Goal: Information Seeking & Learning: Learn about a topic

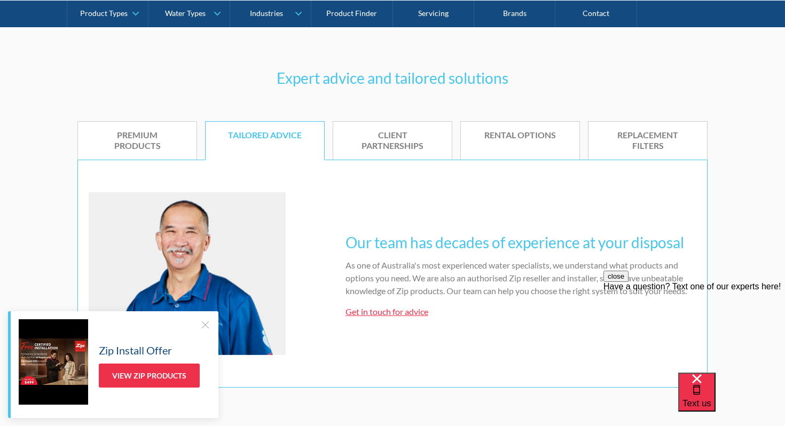
scroll to position [464, 0]
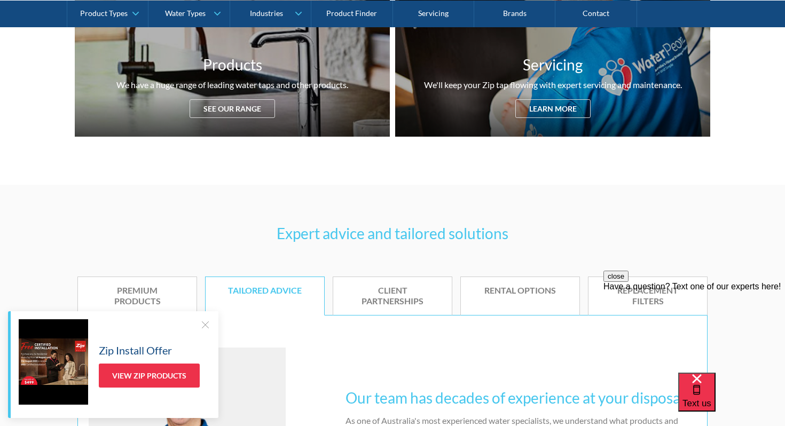
click at [514, 301] on link "Rental options" at bounding box center [520, 297] width 120 height 40
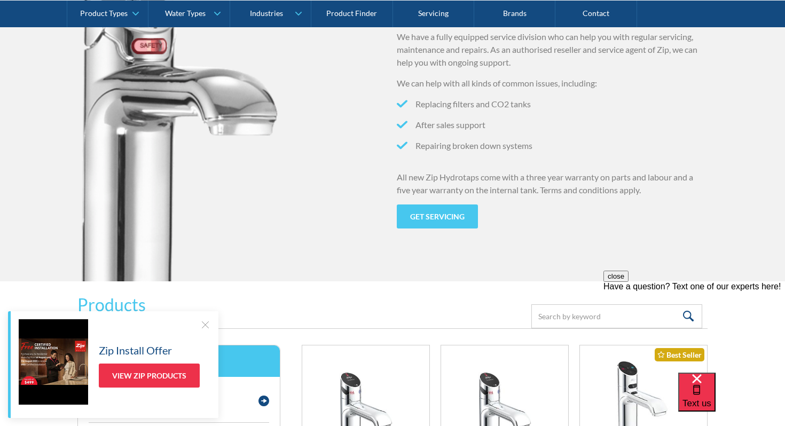
scroll to position [1370, 0]
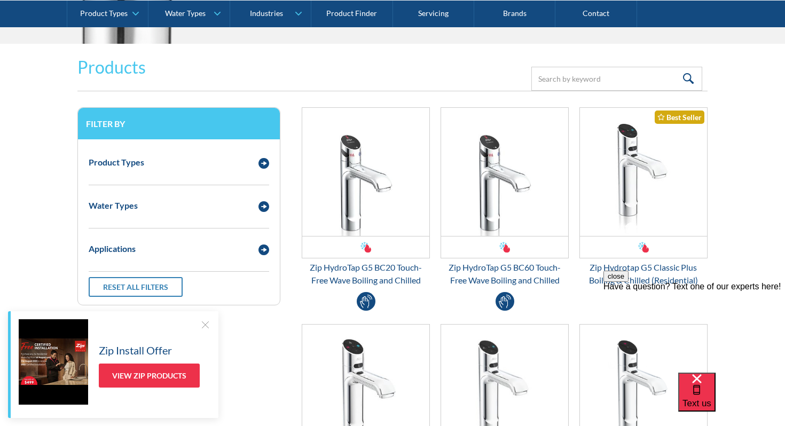
click at [202, 323] on div at bounding box center [205, 324] width 11 height 11
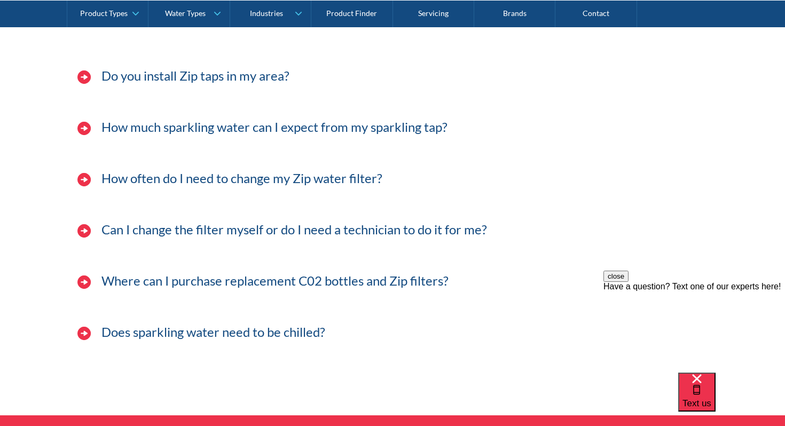
scroll to position [3410, 0]
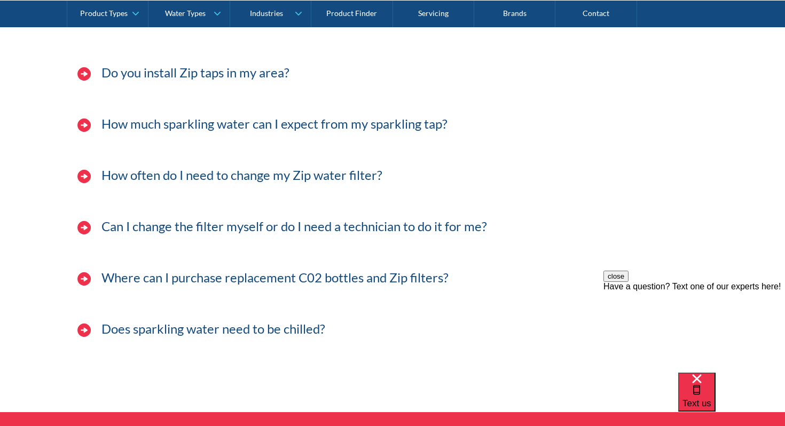
click at [231, 77] on h3 "Do you install Zip taps in my area?" at bounding box center [195, 72] width 188 height 15
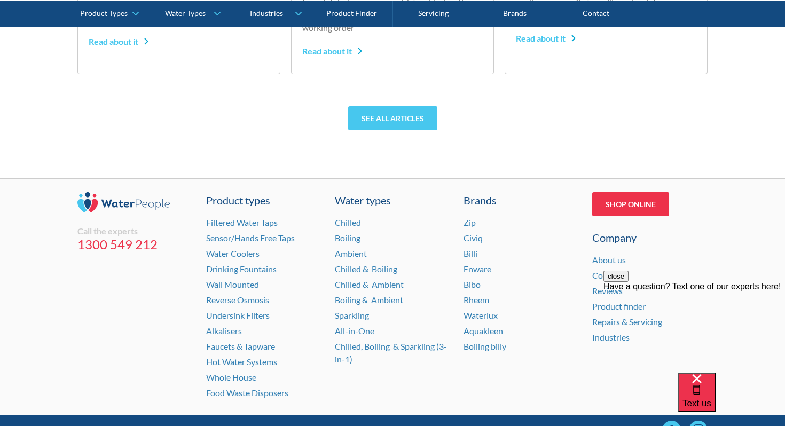
scroll to position [4572, 0]
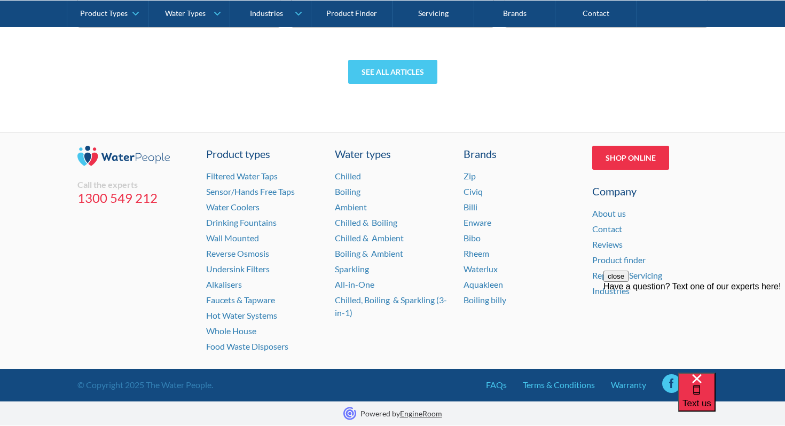
click at [601, 219] on div "About us" at bounding box center [649, 213] width 115 height 13
click at [605, 215] on link "About us" at bounding box center [609, 213] width 34 height 10
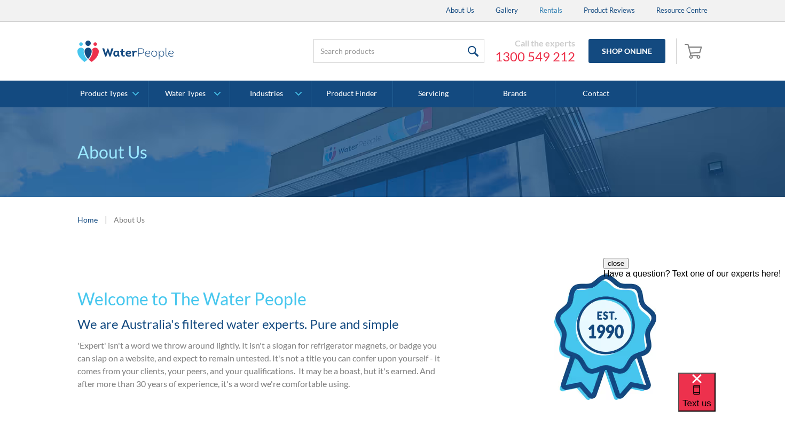
click at [556, 11] on link "Rentals" at bounding box center [551, 10] width 44 height 21
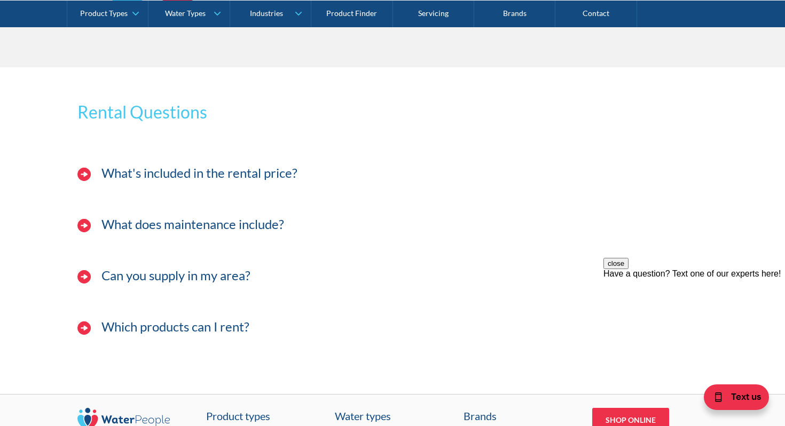
scroll to position [1103, 0]
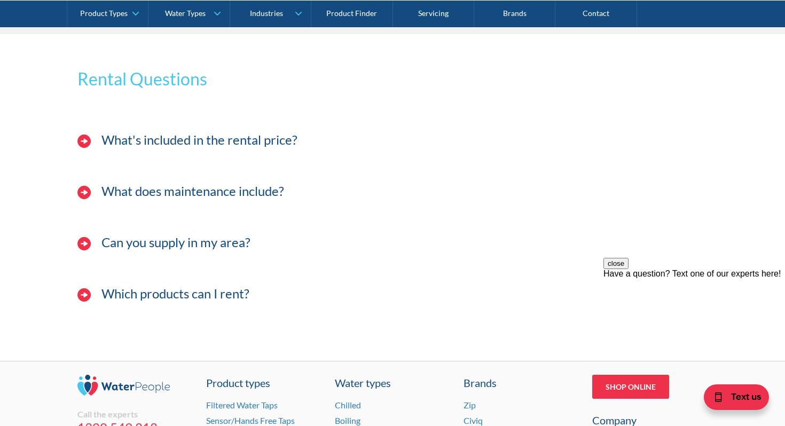
click at [168, 151] on div "What's included in the rental price?" at bounding box center [392, 145] width 641 height 43
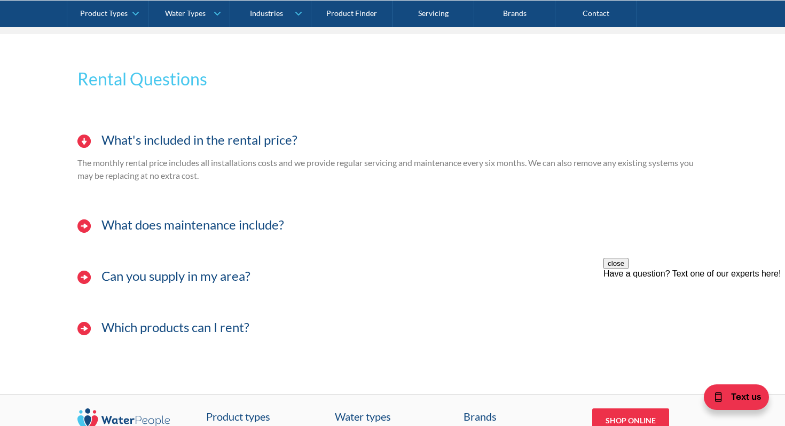
click at [174, 239] on div "What does maintenance include?" at bounding box center [392, 230] width 641 height 43
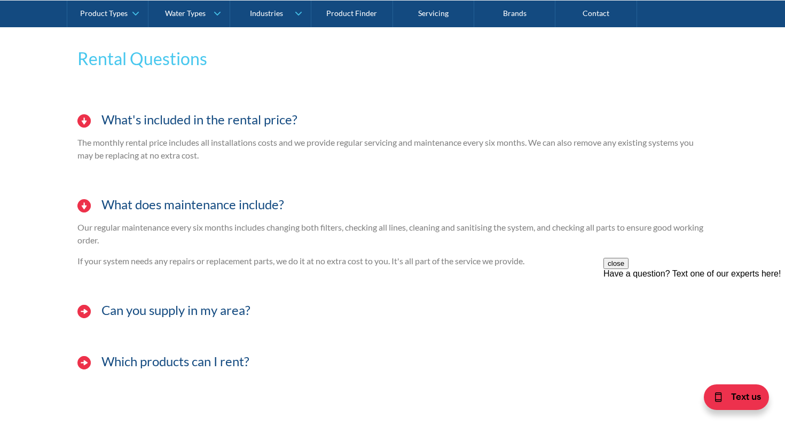
scroll to position [1138, 0]
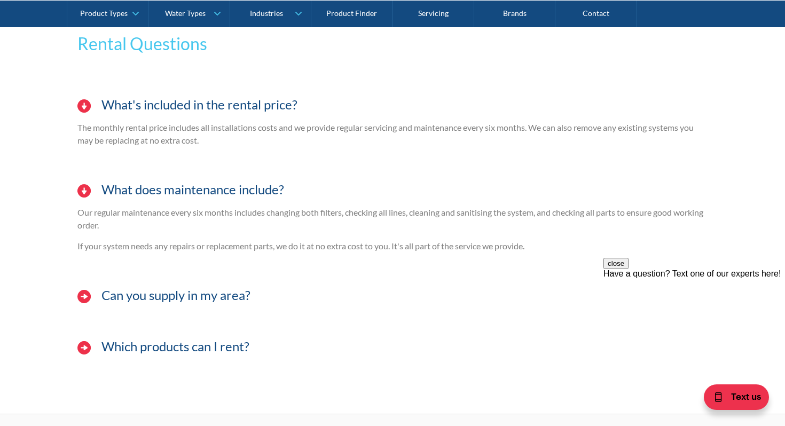
click at [180, 290] on h4 "Can you supply in my area?" at bounding box center [175, 295] width 149 height 15
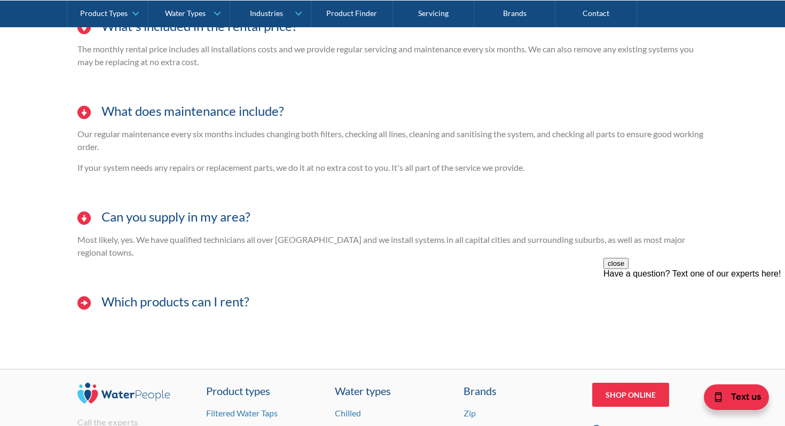
scroll to position [1223, 0]
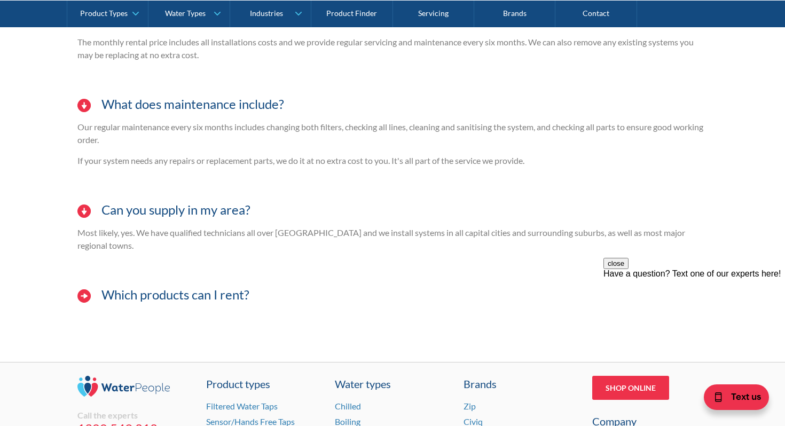
click at [181, 287] on h4 "Which products can I rent?" at bounding box center [175, 294] width 148 height 15
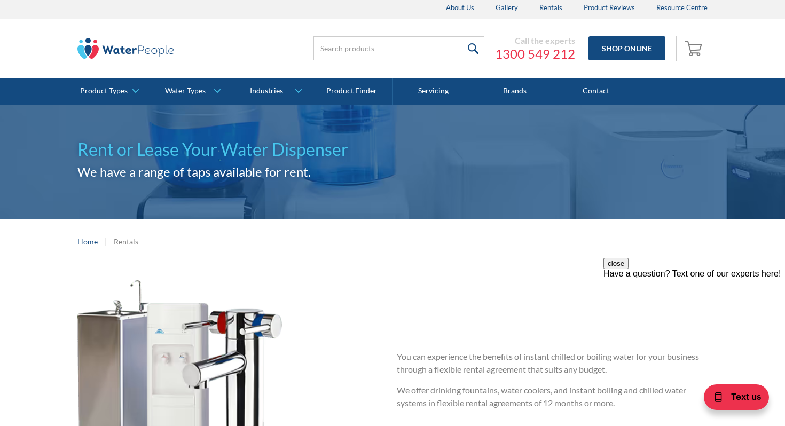
scroll to position [0, 0]
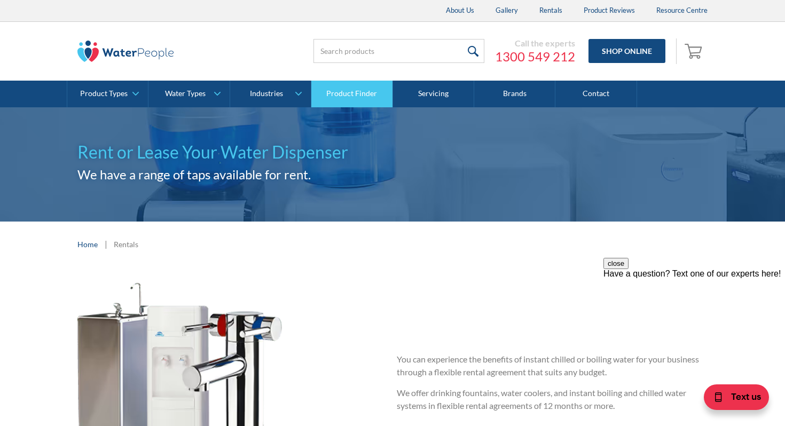
click at [345, 92] on link "Product Finder" at bounding box center [351, 94] width 81 height 27
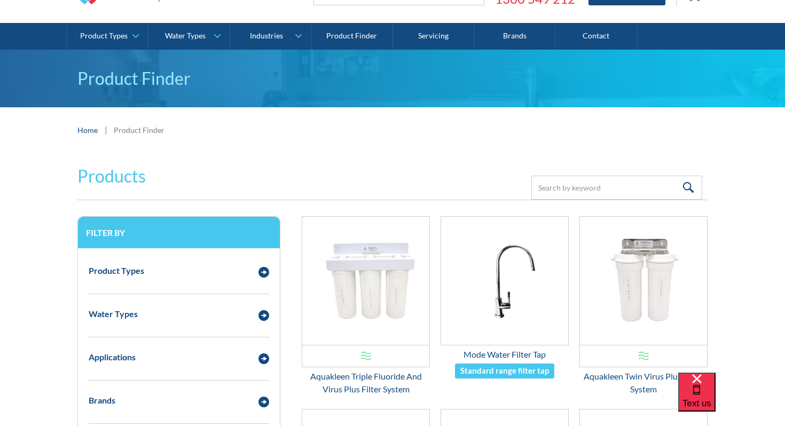
scroll to position [121, 0]
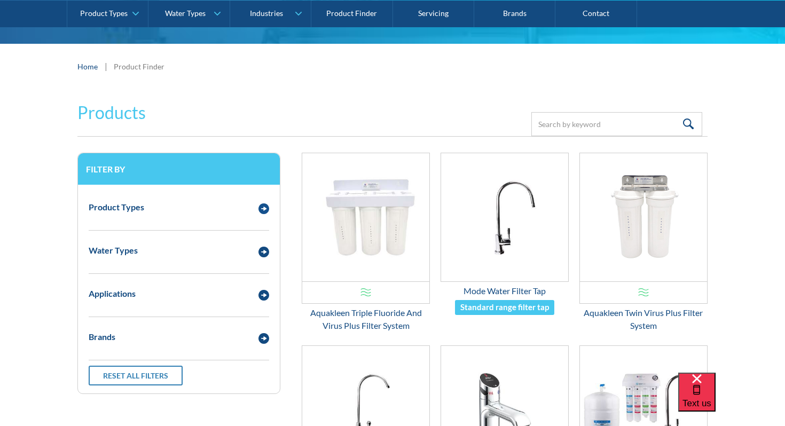
click at [260, 207] on img "Email Form 3" at bounding box center [264, 209] width 11 height 11
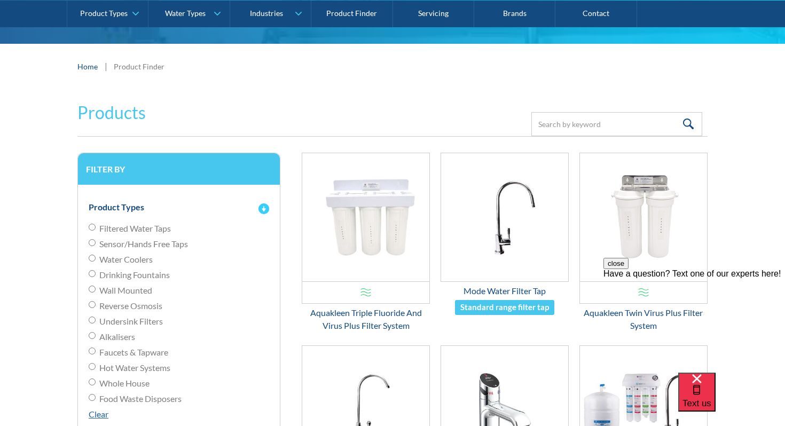
scroll to position [0, 0]
click at [260, 207] on img "Email Form 3" at bounding box center [264, 209] width 11 height 11
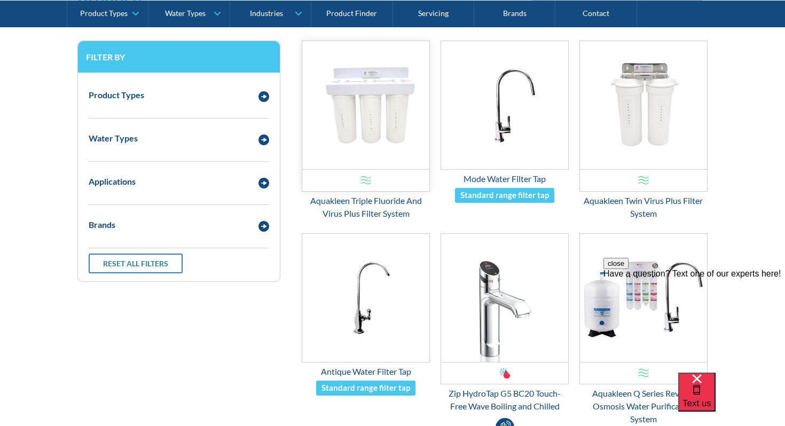
scroll to position [388, 0]
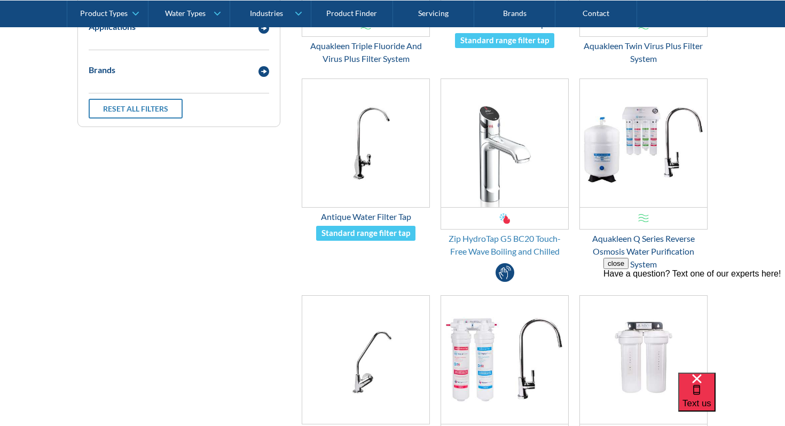
click at [480, 244] on div "Zip HydroTap G5 BC20 Touch-Free Wave Boiling and Chilled" at bounding box center [505, 245] width 128 height 26
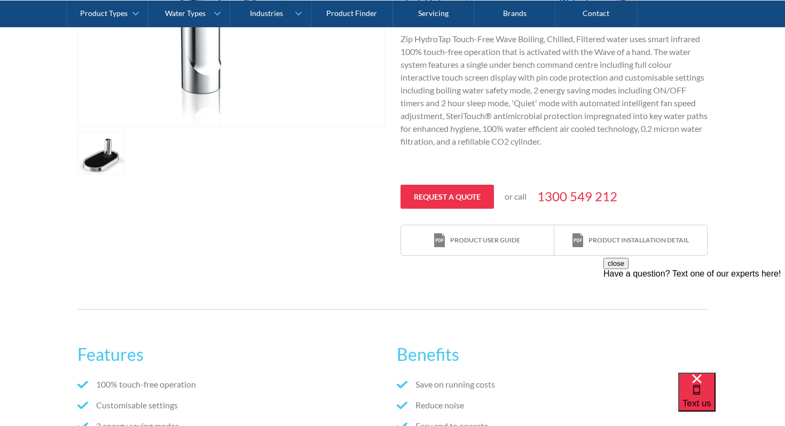
scroll to position [377, 0]
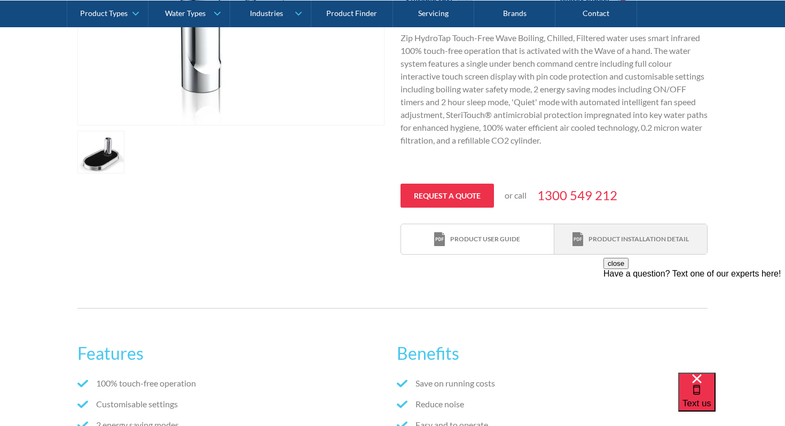
click at [588, 243] on div "Product installation detail" at bounding box center [631, 239] width 116 height 14
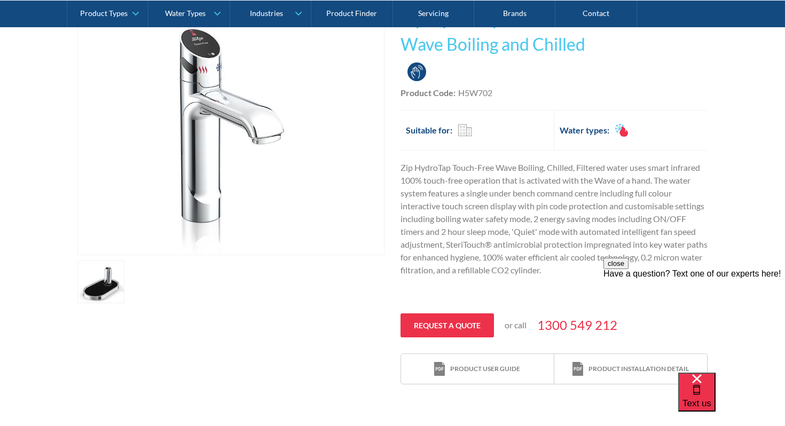
scroll to position [0, 0]
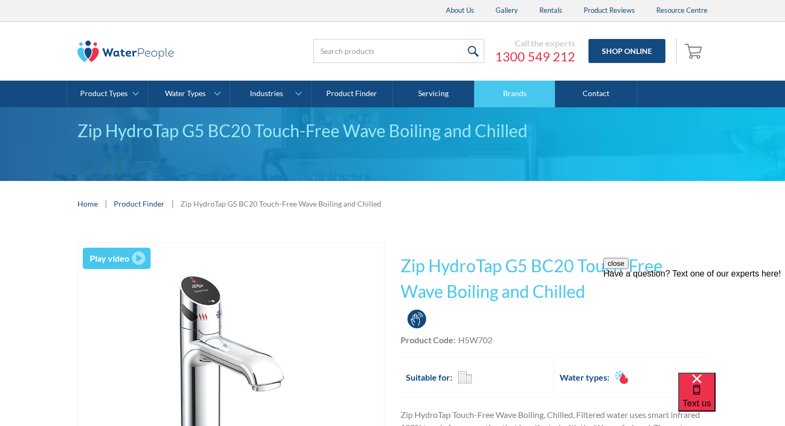
click at [529, 105] on link "Brands" at bounding box center [514, 94] width 81 height 27
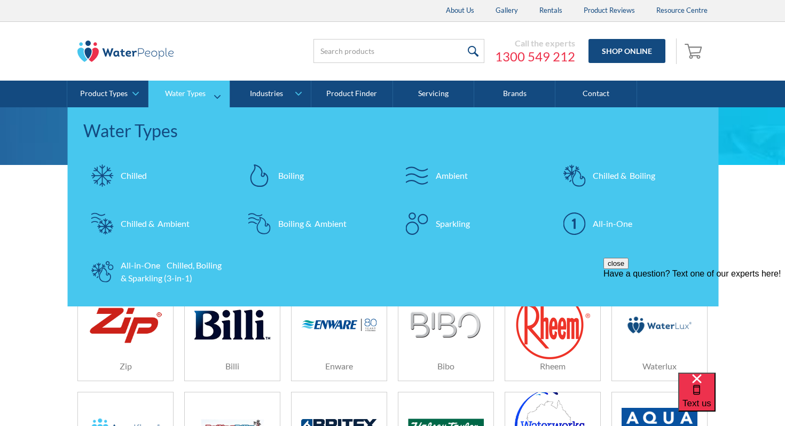
click at [643, 170] on div "Chilled & Boiling" at bounding box center [624, 175] width 62 height 13
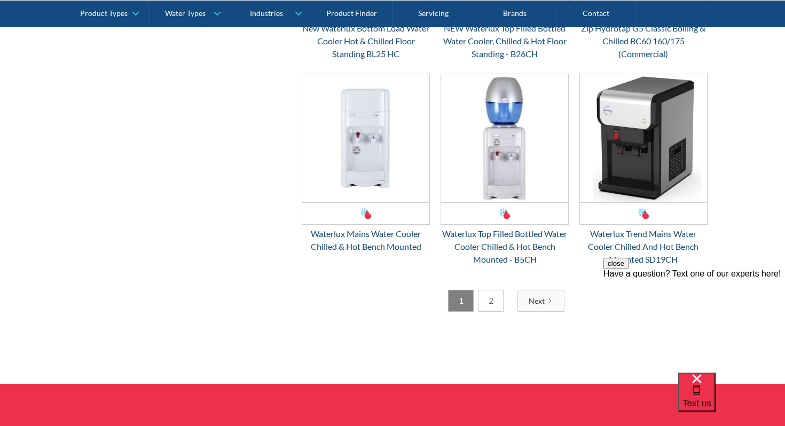
scroll to position [1686, 0]
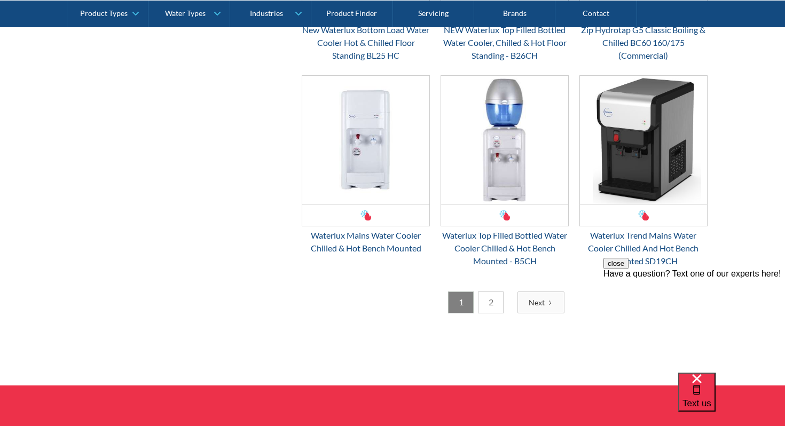
click at [491, 293] on link "2" at bounding box center [491, 303] width 26 height 22
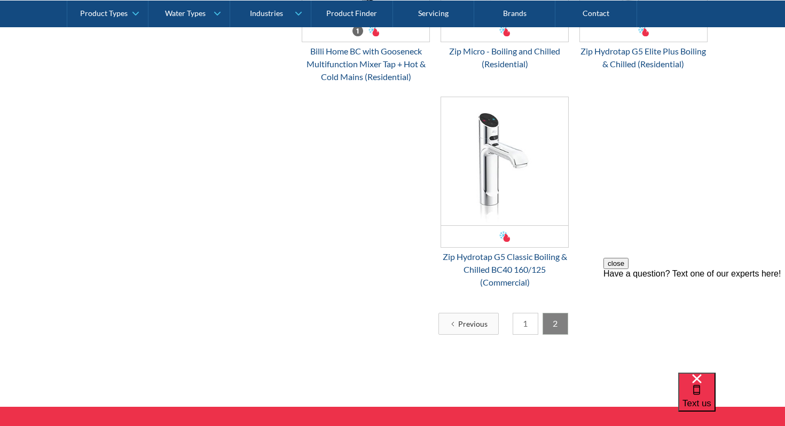
scroll to position [673, 0]
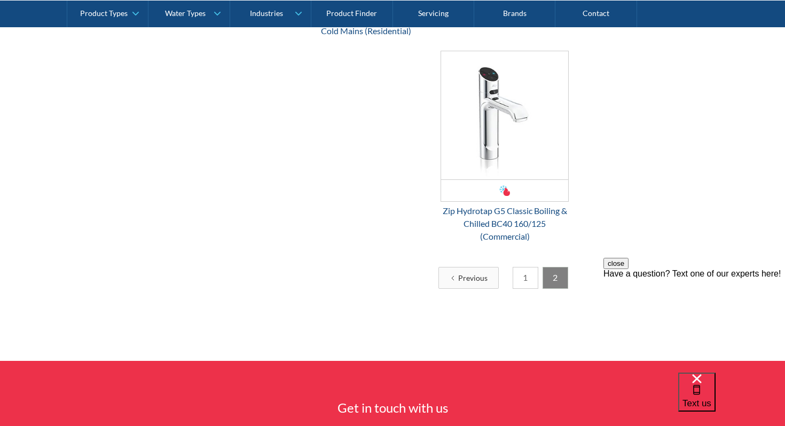
click at [518, 282] on link "1" at bounding box center [526, 278] width 26 height 22
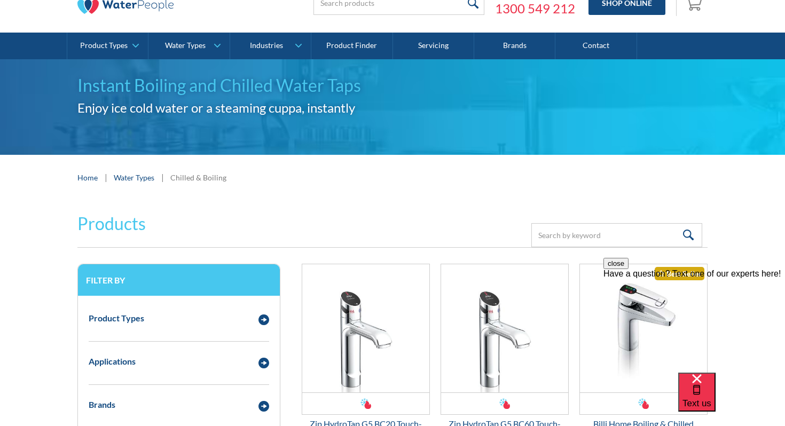
scroll to position [0, 0]
